Goal: Task Accomplishment & Management: Manage account settings

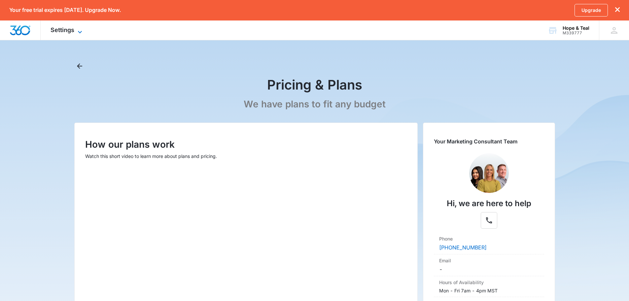
click at [76, 28] on icon at bounding box center [80, 32] width 8 height 8
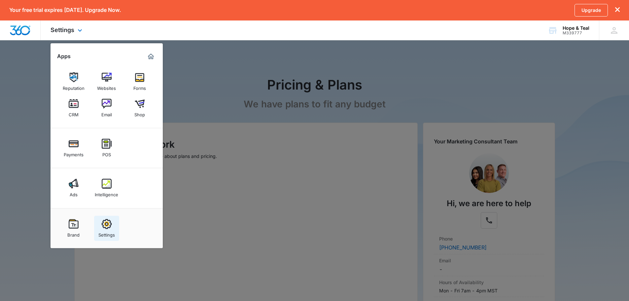
click at [105, 223] on img at bounding box center [107, 224] width 10 height 10
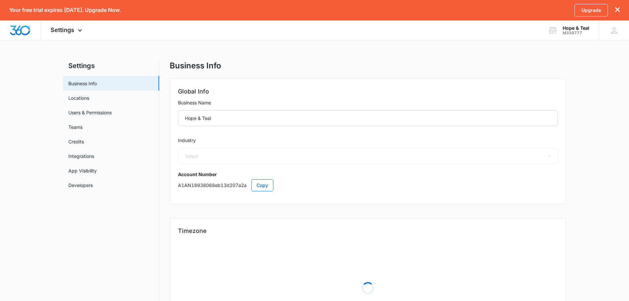
select select "53"
select select "US"
select select "America/New_York"
click at [569, 30] on div "Hope & Teal" at bounding box center [575, 27] width 27 height 5
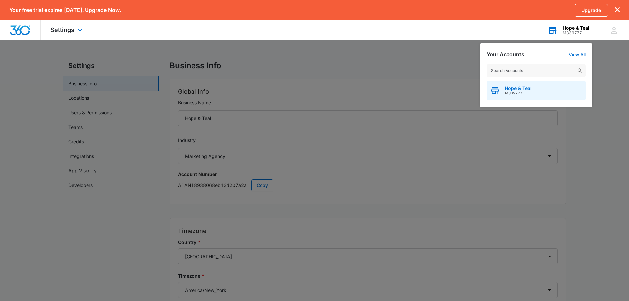
click at [524, 90] on span "Hope & Teal" at bounding box center [518, 87] width 27 height 5
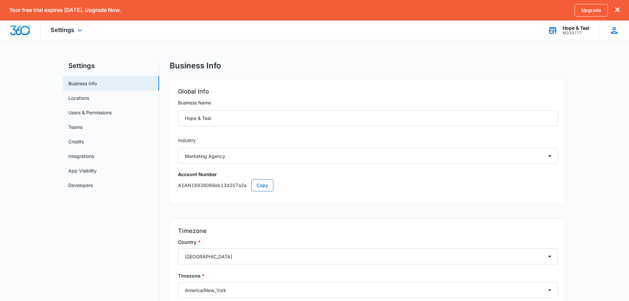
click at [613, 31] on icon at bounding box center [614, 30] width 7 height 7
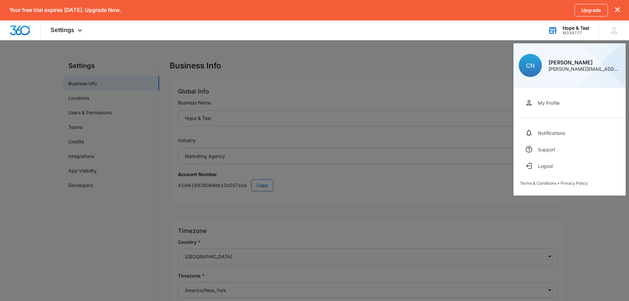
click at [390, 68] on div at bounding box center [314, 150] width 629 height 301
